Goal: Navigation & Orientation: Find specific page/section

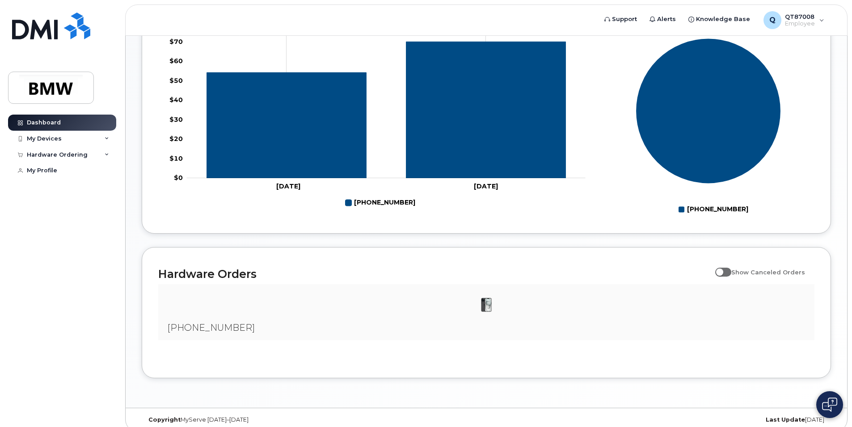
scroll to position [343, 0]
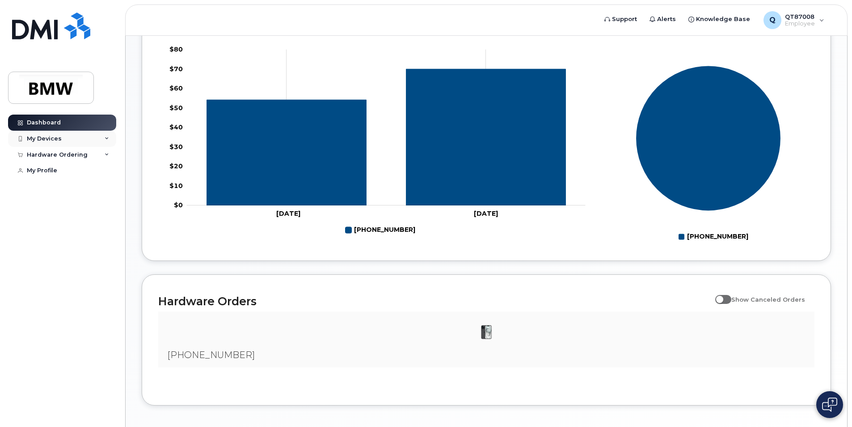
click at [67, 138] on div "My Devices" at bounding box center [62, 139] width 108 height 16
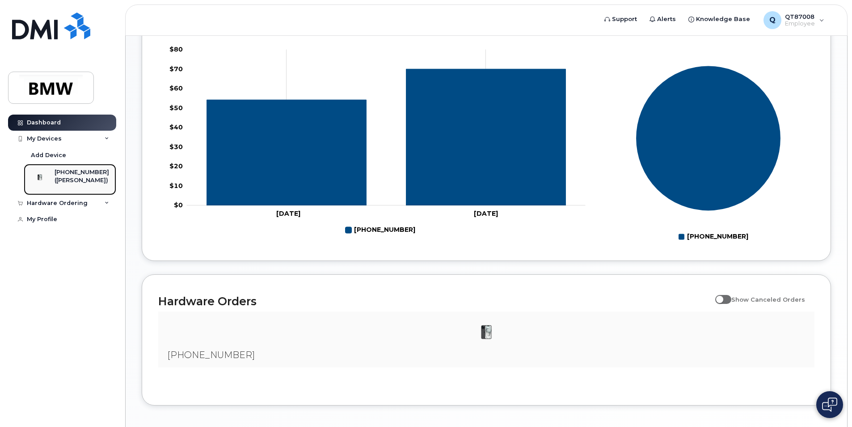
click at [81, 182] on div "([PERSON_NAME])" at bounding box center [82, 180] width 55 height 8
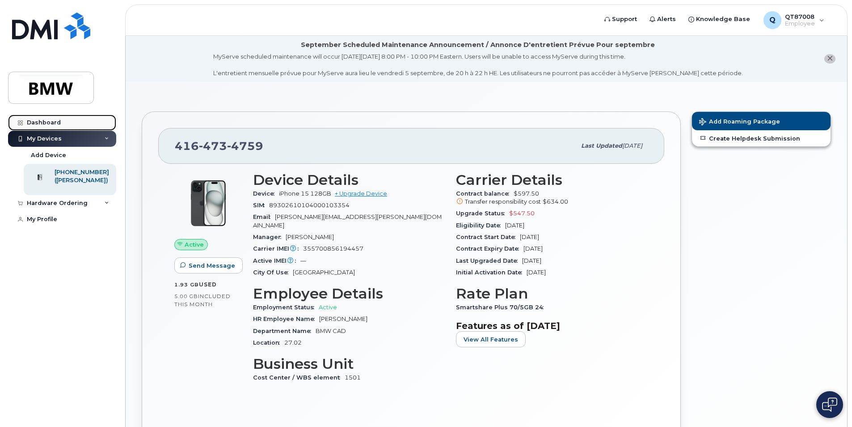
click at [41, 121] on div "Dashboard" at bounding box center [44, 122] width 34 height 7
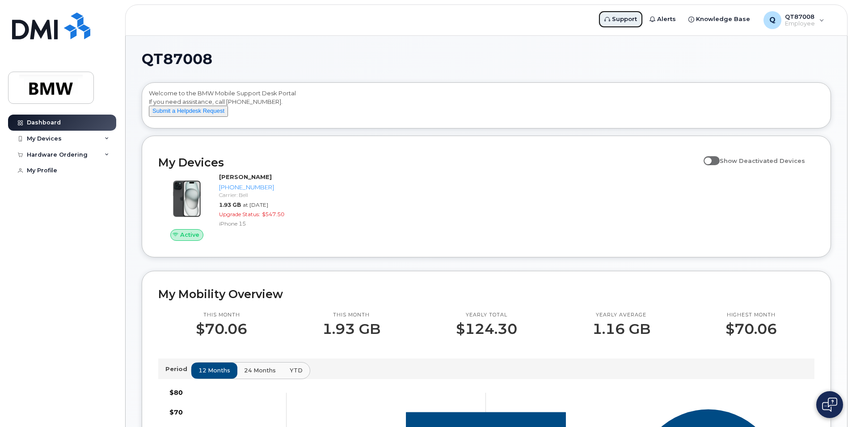
click at [621, 20] on span "Support" at bounding box center [624, 19] width 25 height 9
click at [107, 155] on icon at bounding box center [107, 154] width 4 height 4
click at [106, 135] on div "My Devices" at bounding box center [62, 139] width 108 height 16
